Goal: Information Seeking & Learning: Learn about a topic

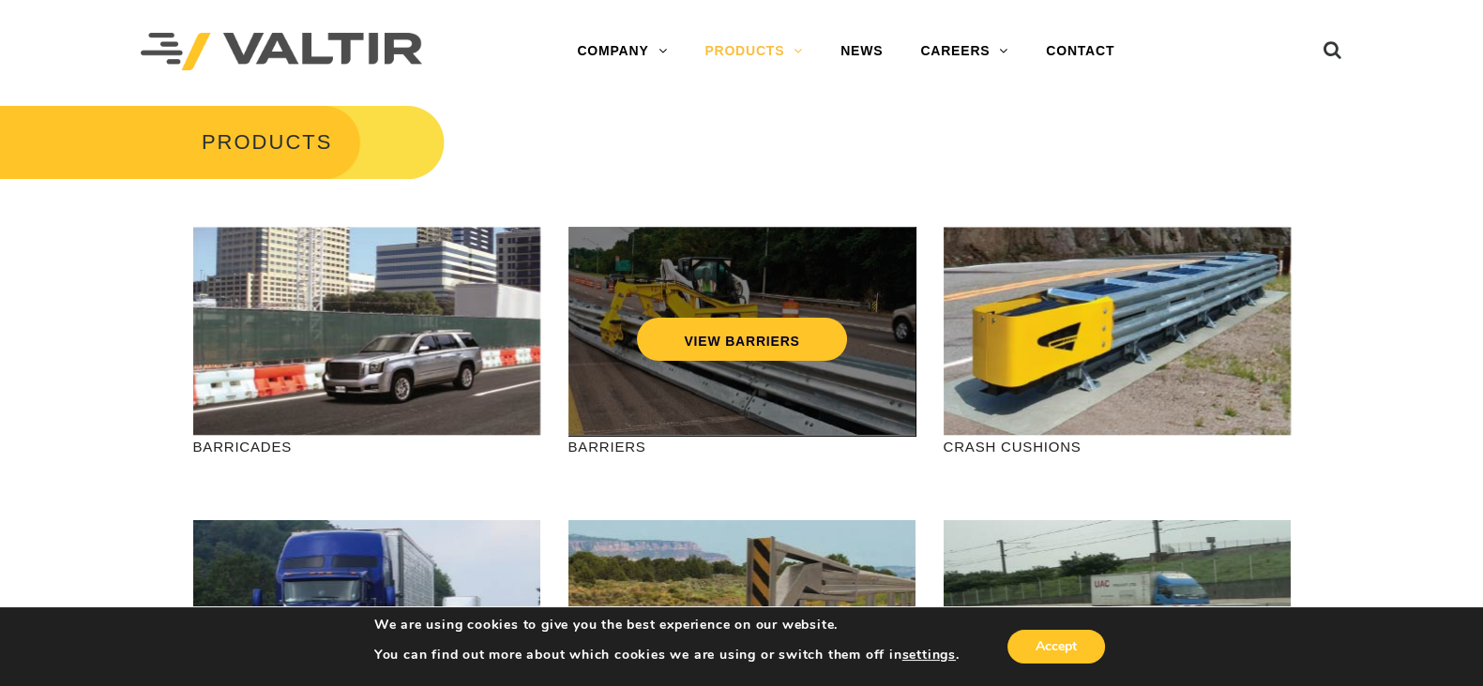
click at [680, 307] on div "VIEW BARRIERS" at bounding box center [742, 300] width 272 height 62
click at [731, 329] on link "VIEW BARRIERS" at bounding box center [741, 339] width 209 height 43
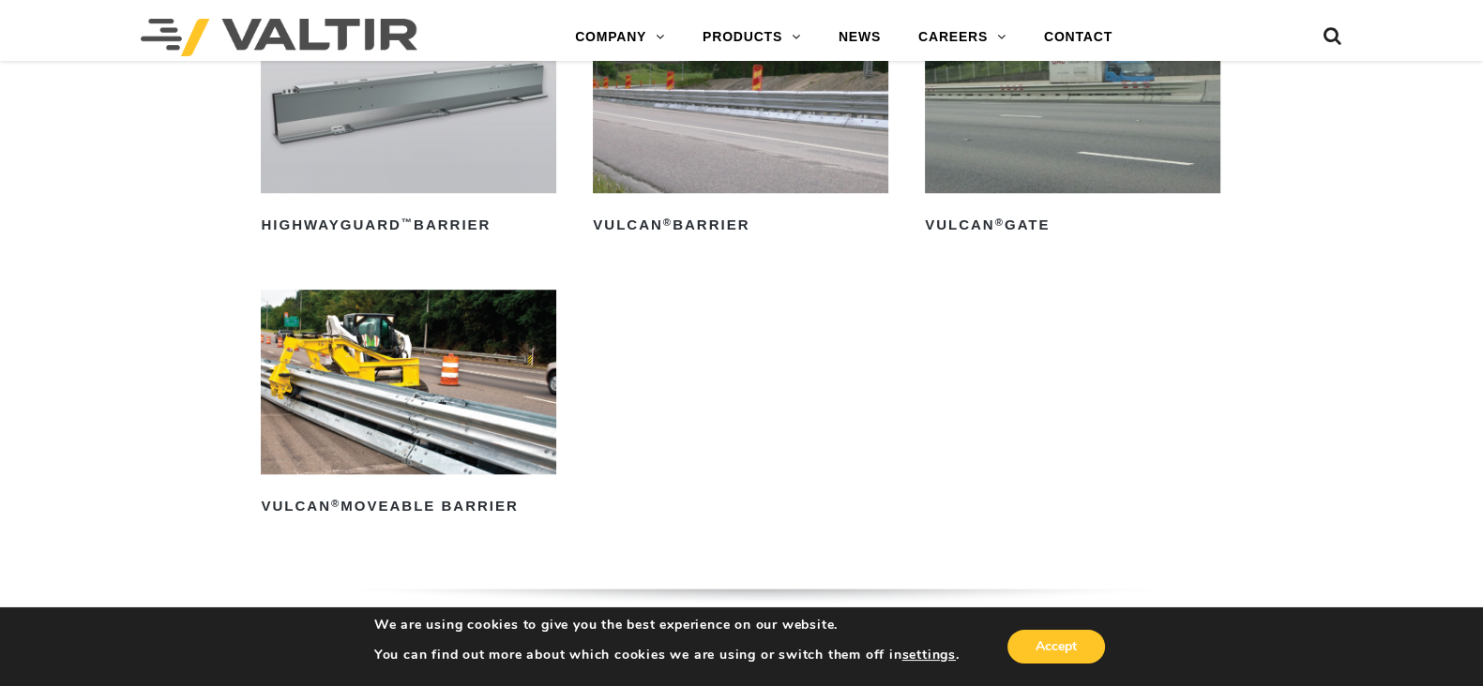
scroll to position [2050, 0]
click at [486, 335] on img at bounding box center [408, 383] width 295 height 185
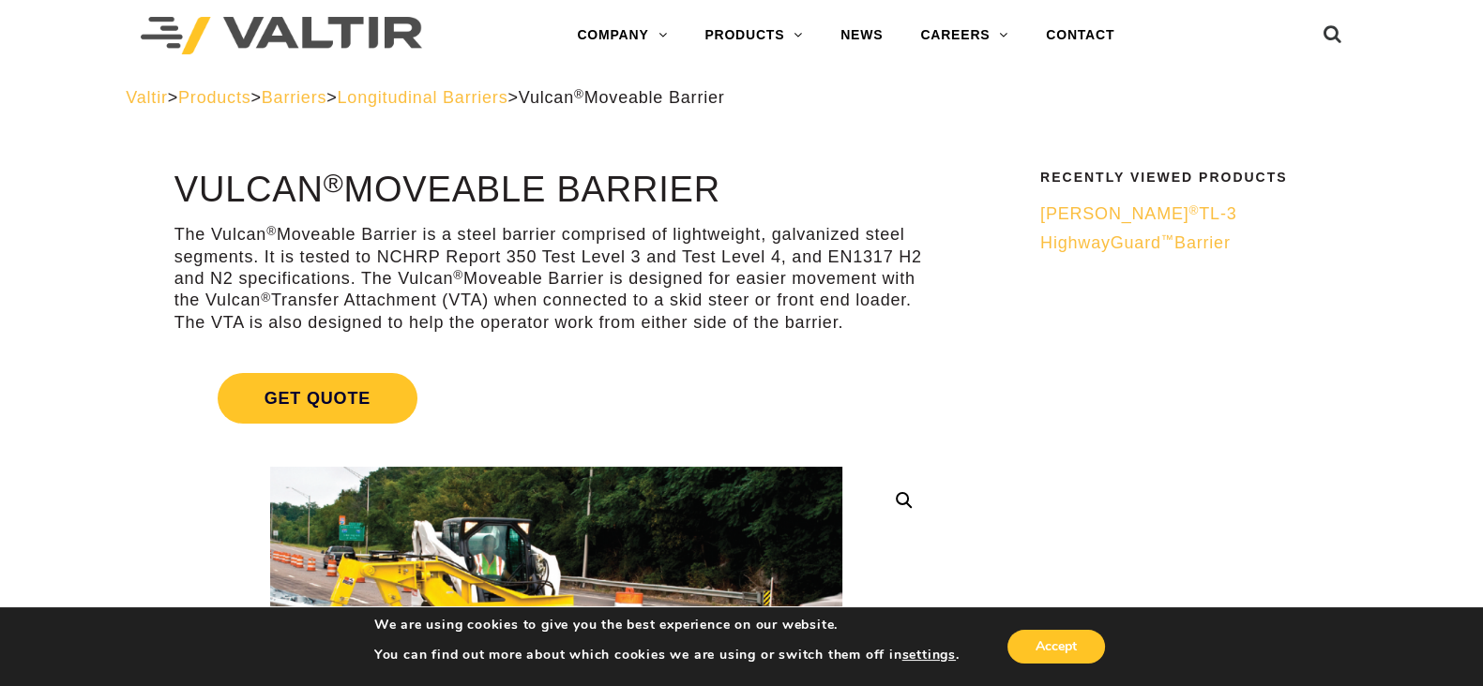
scroll to position [13, 0]
